Goal: Task Accomplishment & Management: Complete application form

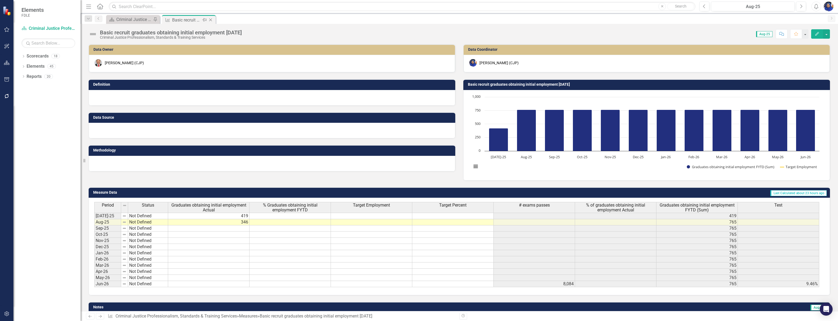
click at [210, 19] on icon "Close" at bounding box center [210, 20] width 5 height 4
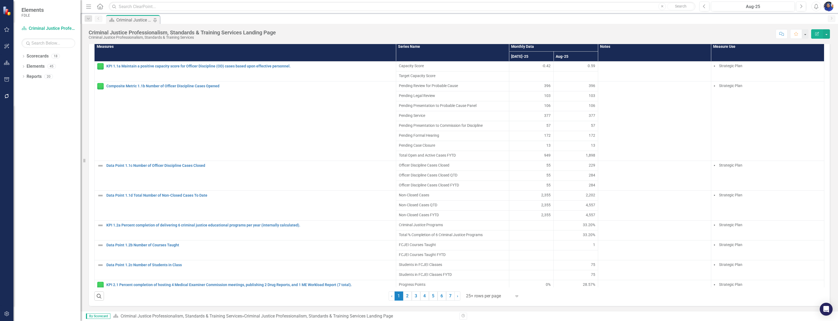
scroll to position [390, 0]
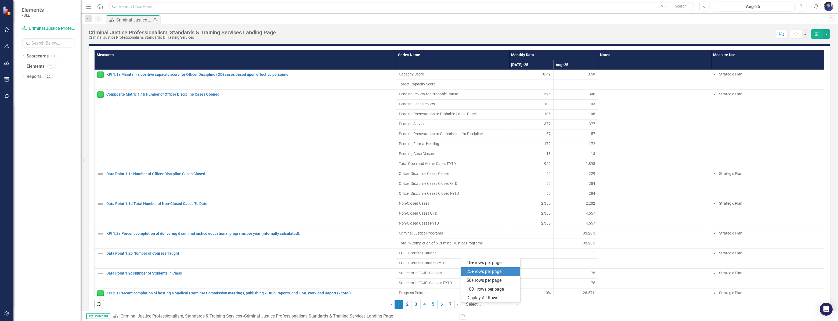
click at [469, 307] on div at bounding box center [489, 304] width 46 height 7
click at [469, 299] on div "Display All Rows" at bounding box center [491, 298] width 50 height 6
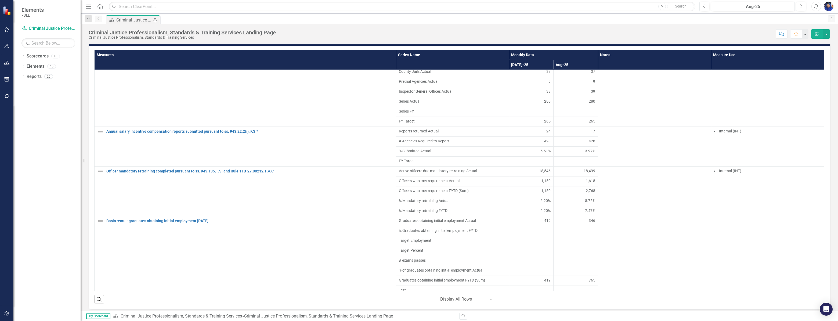
scroll to position [1696, 0]
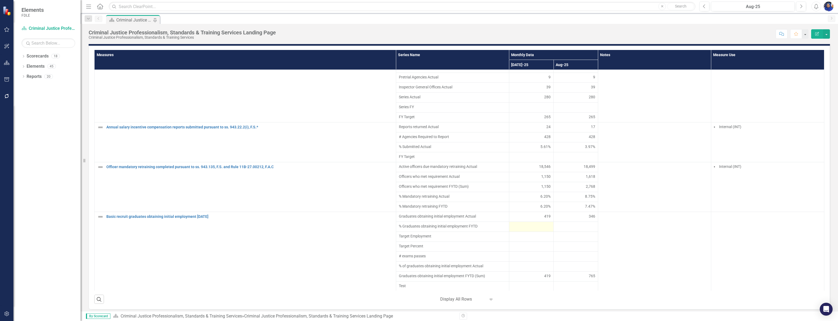
click at [533, 228] on div at bounding box center [531, 226] width 39 height 6
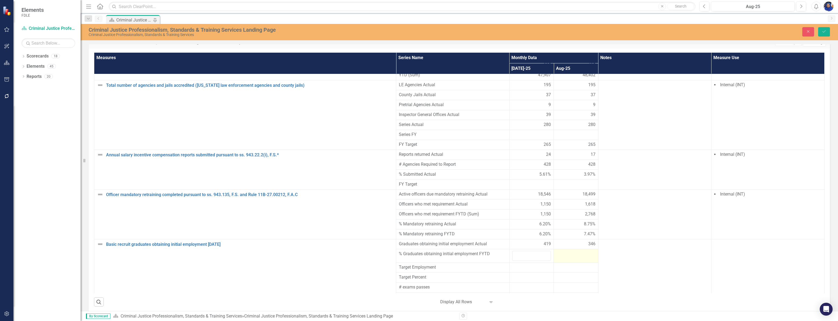
click at [569, 251] on div at bounding box center [575, 254] width 39 height 6
click at [569, 251] on input "number" at bounding box center [575, 256] width 39 height 10
click at [526, 251] on input "number" at bounding box center [531, 256] width 39 height 10
click at [520, 264] on div at bounding box center [531, 267] width 39 height 6
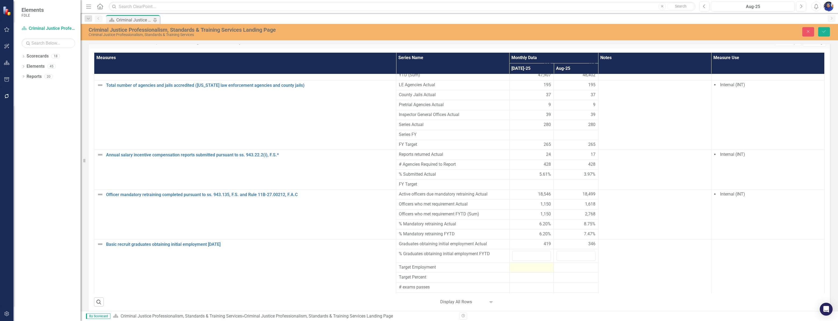
click at [520, 264] on div at bounding box center [531, 267] width 39 height 6
click at [520, 264] on input "number" at bounding box center [531, 269] width 39 height 10
click at [577, 264] on div at bounding box center [575, 267] width 39 height 6
click at [573, 264] on input "number" at bounding box center [575, 269] width 39 height 10
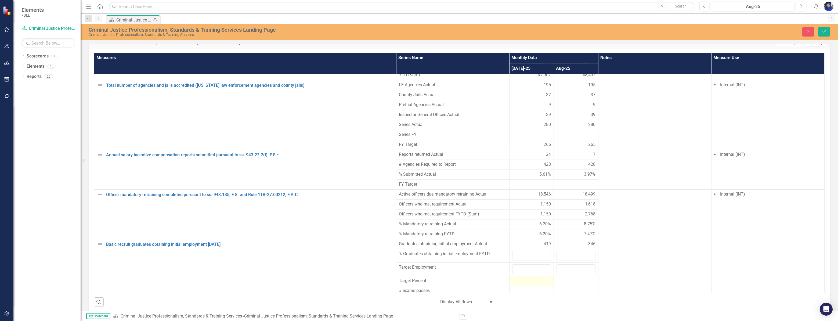
click at [527, 278] on div at bounding box center [531, 281] width 39 height 6
click at [526, 278] on div at bounding box center [531, 281] width 39 height 6
click at [526, 278] on input "number" at bounding box center [531, 283] width 39 height 10
click at [566, 278] on div at bounding box center [575, 281] width 39 height 6
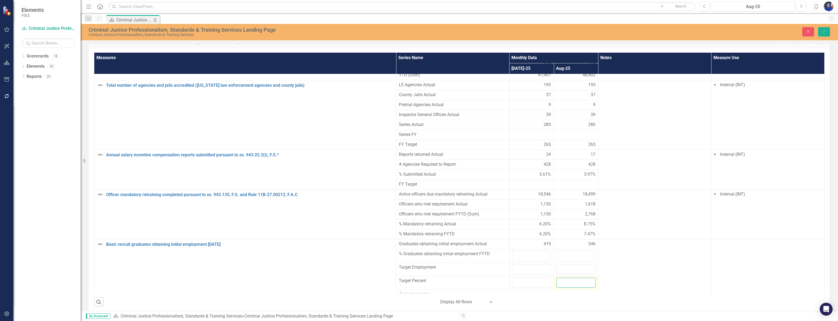
click at [566, 278] on input "number" at bounding box center [575, 283] width 39 height 10
click at [524, 291] on div at bounding box center [531, 294] width 39 height 6
click at [521, 301] on div at bounding box center [531, 304] width 39 height 6
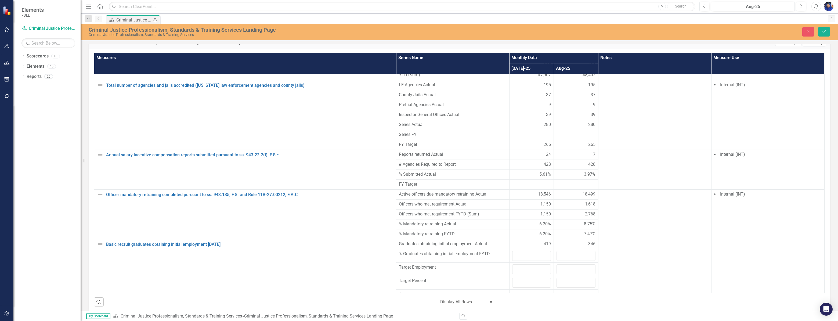
click at [521, 301] on div at bounding box center [531, 304] width 39 height 6
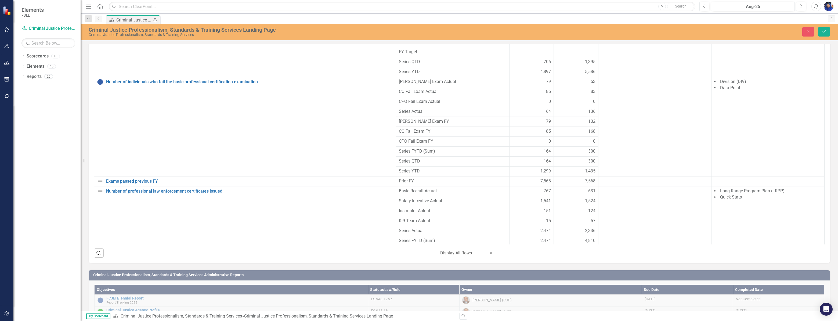
scroll to position [854, 0]
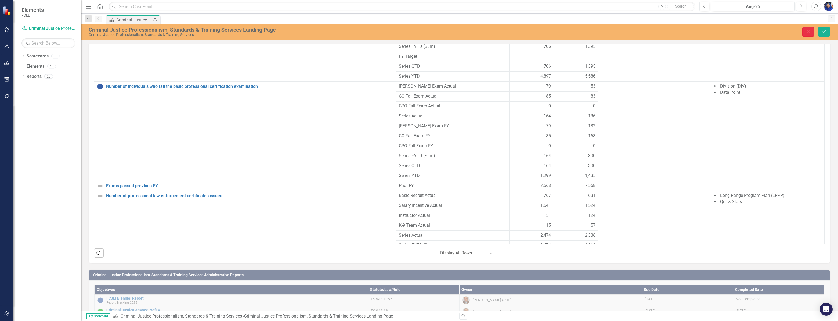
click at [809, 31] on icon "Close" at bounding box center [808, 32] width 5 height 4
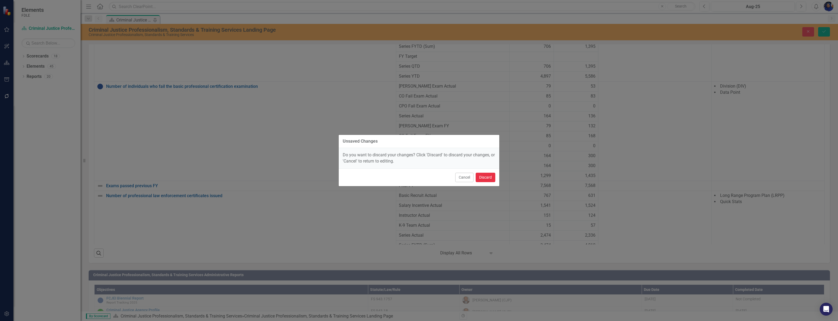
click at [486, 176] on button "Discard" at bounding box center [486, 177] width 20 height 9
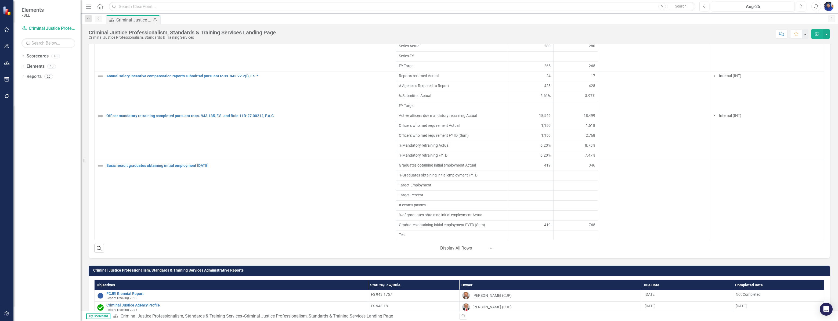
scroll to position [486, 0]
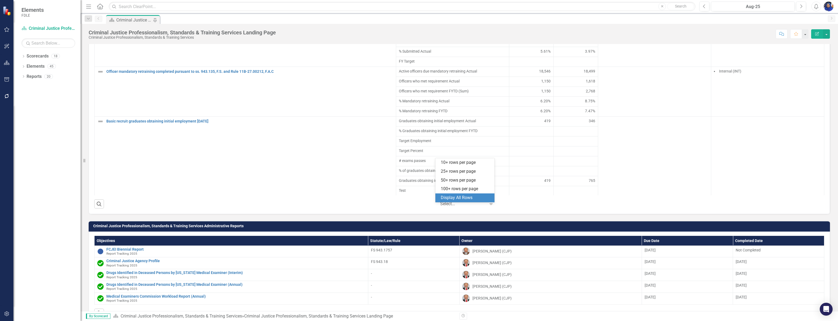
click at [463, 207] on div at bounding box center [463, 203] width 46 height 7
click at [457, 195] on div "Display All Rows" at bounding box center [466, 198] width 50 height 6
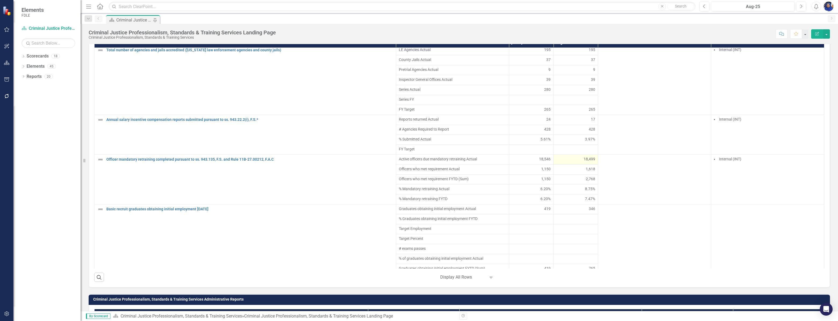
scroll to position [1696, 0]
